Goal: Transaction & Acquisition: Purchase product/service

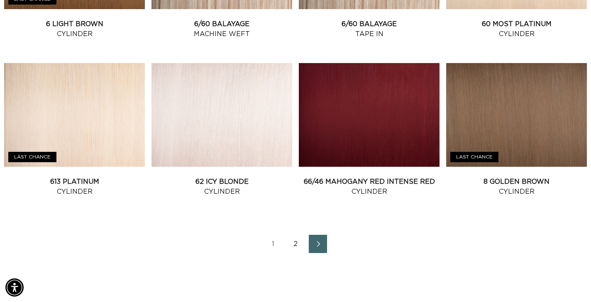
scroll to position [0, 532]
click at [315, 248] on span "Next page" at bounding box center [317, 244] width 5 height 10
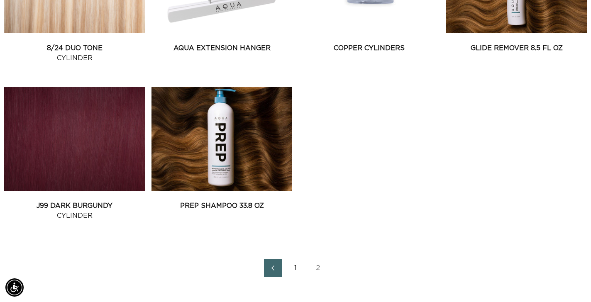
click at [296, 267] on link "1" at bounding box center [295, 268] width 18 height 18
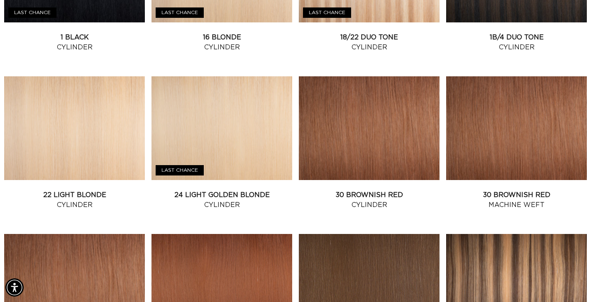
scroll to position [418, 0]
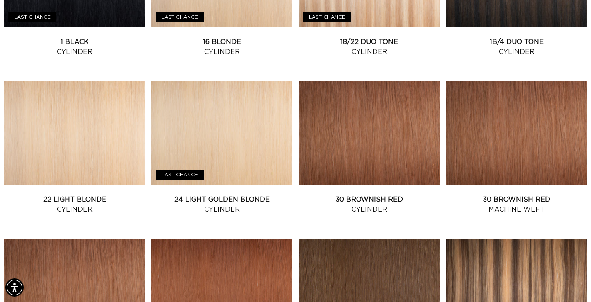
click at [507, 195] on link "30 Brownish Red Machine Weft" at bounding box center [516, 205] width 141 height 20
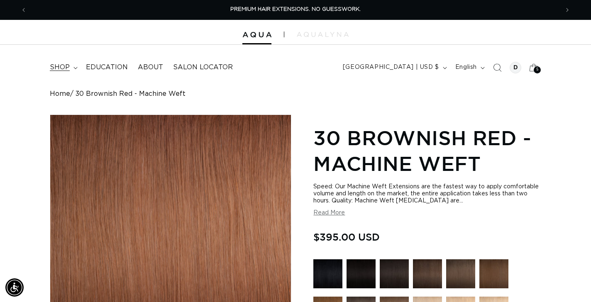
click at [74, 67] on icon at bounding box center [75, 68] width 4 height 2
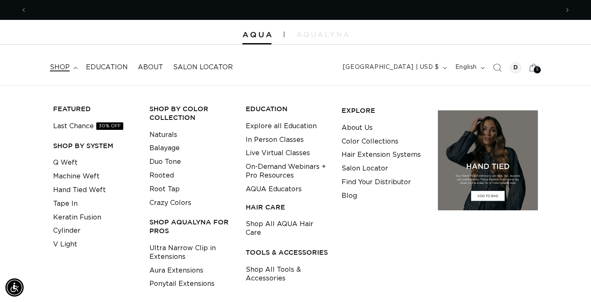
scroll to position [0, 532]
click at [68, 160] on link "Q Weft" at bounding box center [65, 163] width 24 height 14
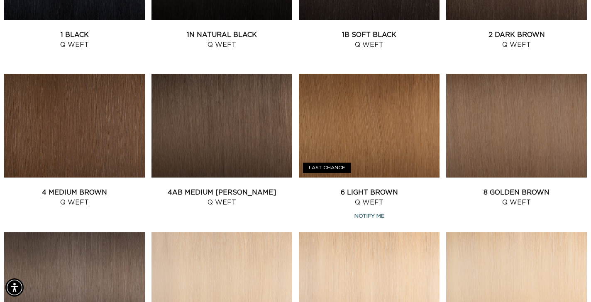
scroll to position [0, 1064]
click at [68, 188] on link "4 Medium Brown Q Weft" at bounding box center [74, 198] width 141 height 20
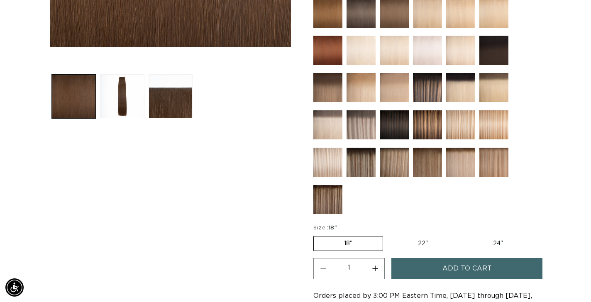
scroll to position [0, 532]
click at [417, 241] on label "22" Variant sold out or unavailable" at bounding box center [423, 244] width 71 height 14
click at [388, 235] on input "22" Variant sold out or unavailable" at bounding box center [387, 234] width 0 height 0
radio input "true"
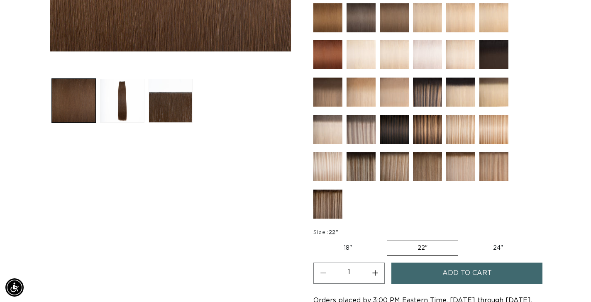
scroll to position [0, 1064]
click at [424, 96] on img at bounding box center [427, 92] width 29 height 29
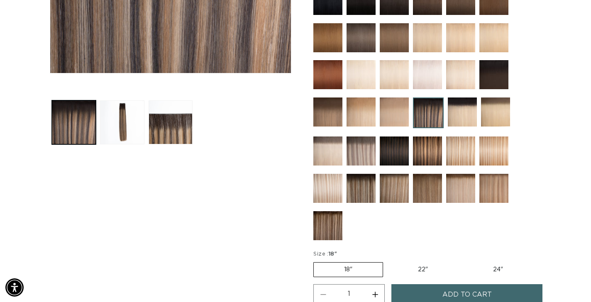
scroll to position [0, 1064]
click at [418, 268] on label "22" Variant sold out or unavailable" at bounding box center [423, 270] width 71 height 14
click at [388, 261] on input "22" Variant sold out or unavailable" at bounding box center [387, 261] width 0 height 0
radio input "true"
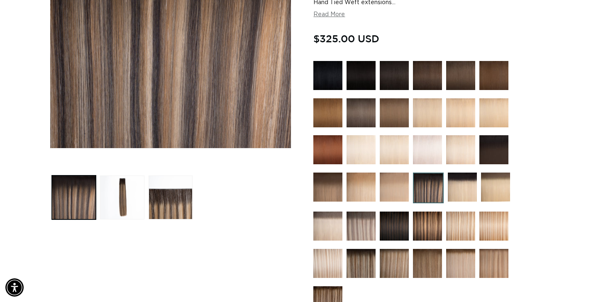
scroll to position [197, 0]
